Goal: Navigation & Orientation: Go to known website

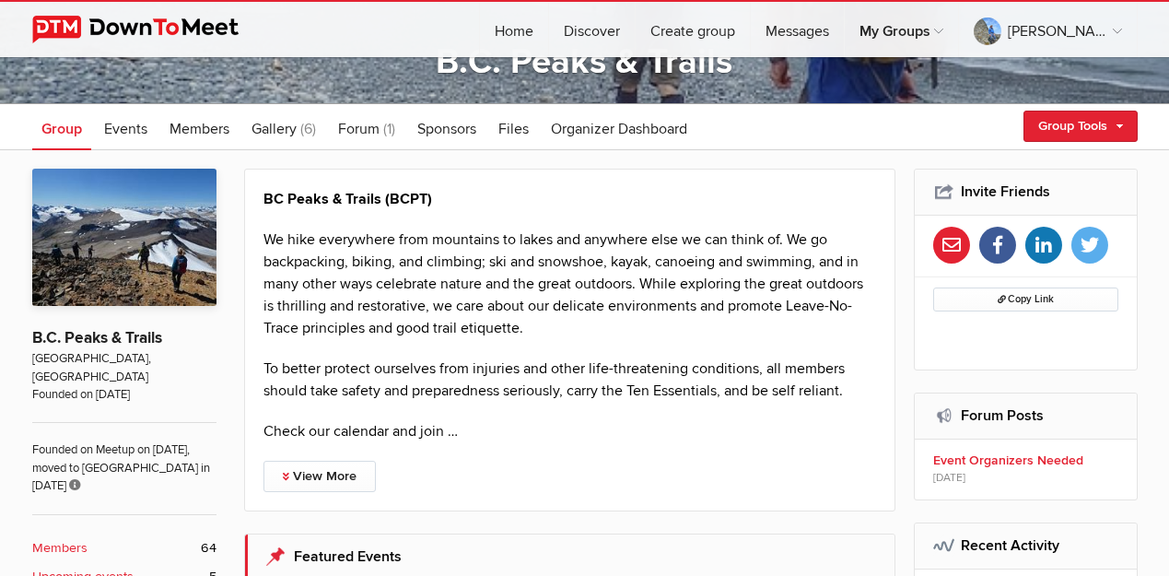
scroll to position [245, 0]
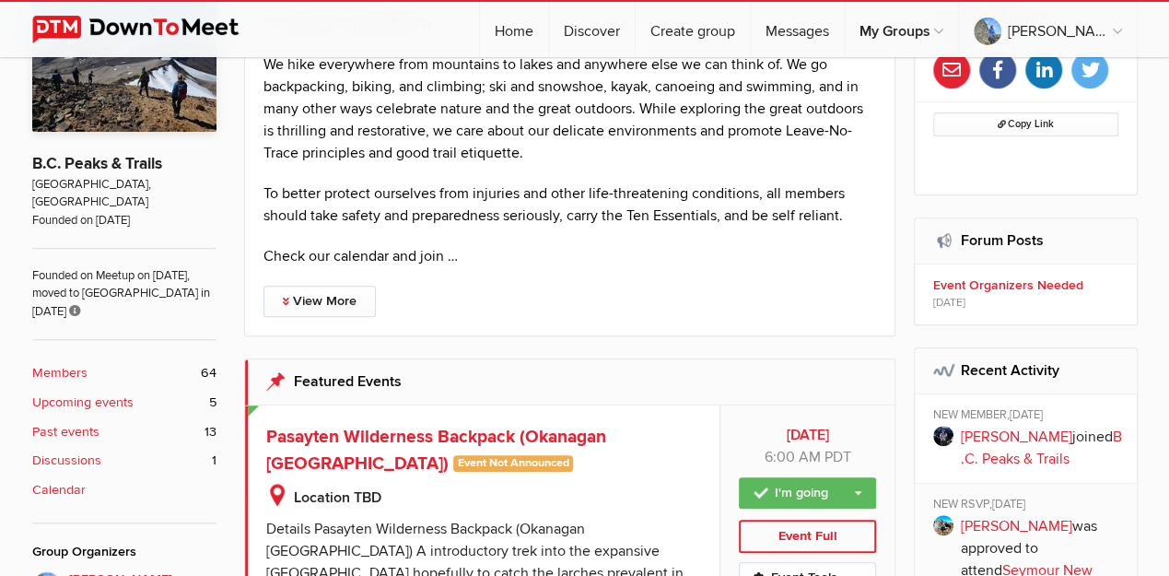
scroll to position [418, 0]
